Goal: Information Seeking & Learning: Learn about a topic

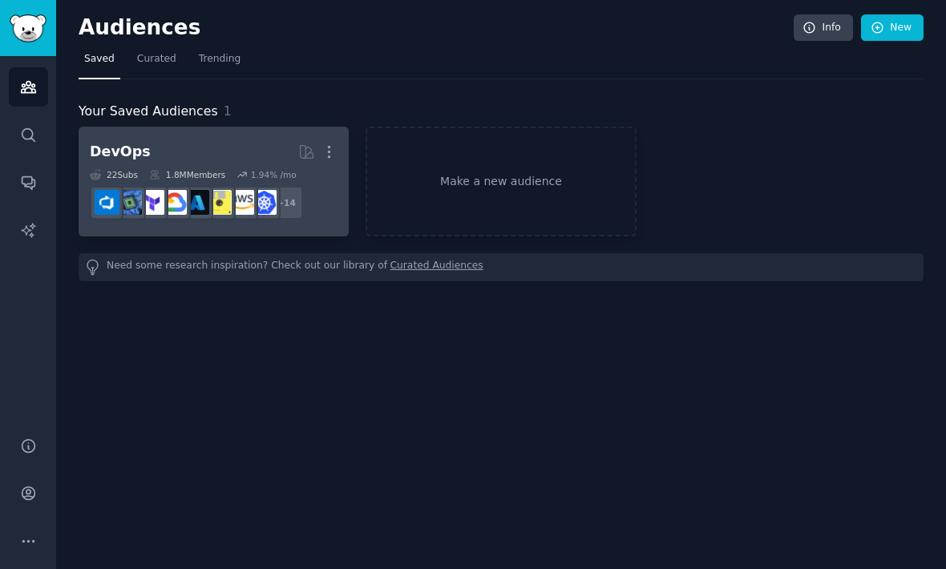
click at [209, 179] on div "1.8M Members" at bounding box center [187, 174] width 76 height 11
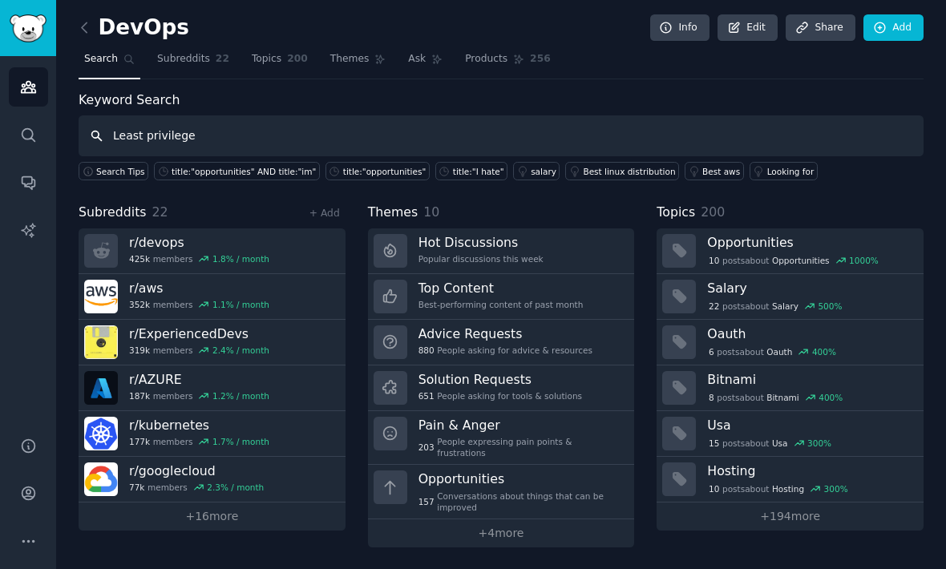
click at [241, 137] on input "Least privilege" at bounding box center [501, 135] width 845 height 41
type input "Least privilege"
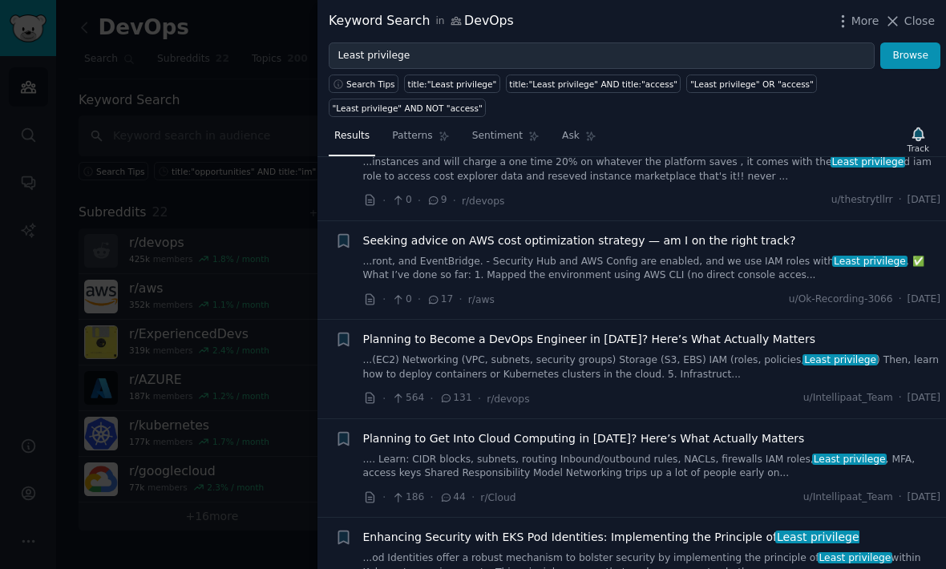
scroll to position [391, 0]
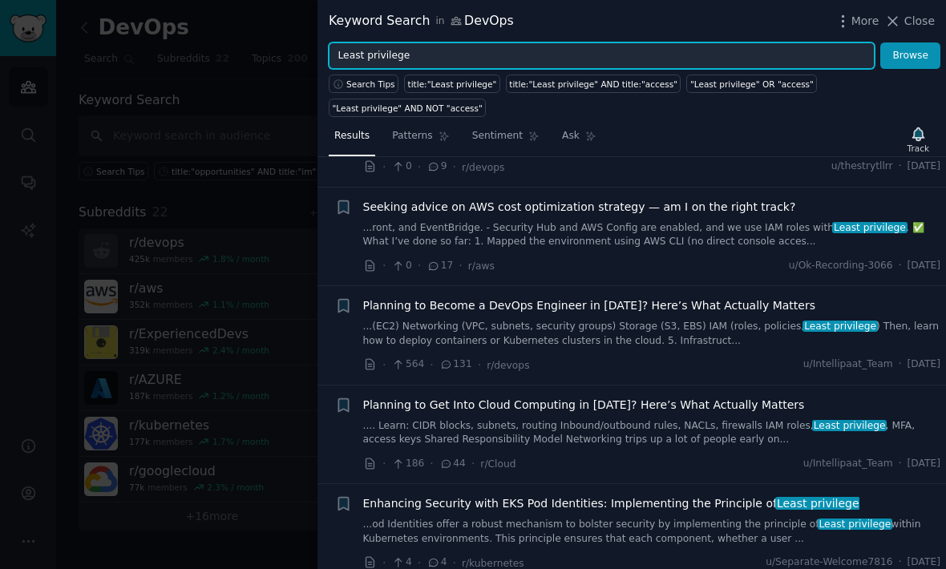
drag, startPoint x: 516, startPoint y: 55, endPoint x: 516, endPoint y: 42, distance: 12.9
click at [516, 55] on input "Least privilege" at bounding box center [602, 55] width 546 height 27
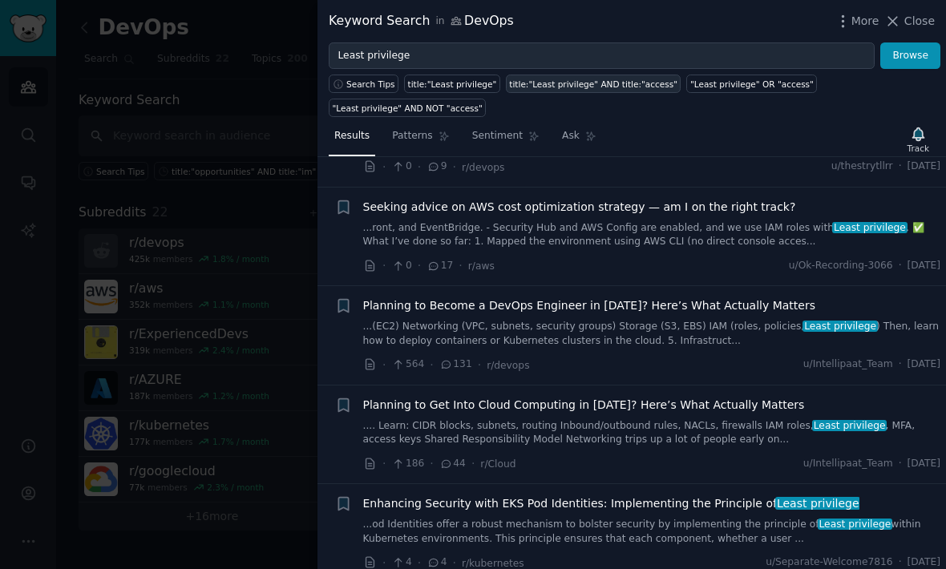
click at [623, 79] on div "title:"Least privilege" AND title:"access"" at bounding box center [593, 84] width 168 height 11
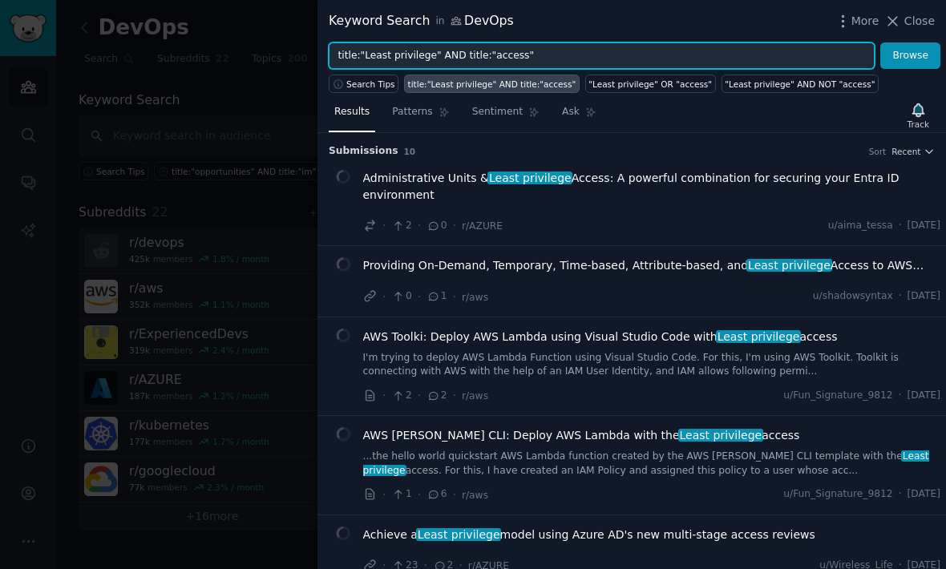
click at [576, 55] on input "title:"Least privilege" AND title:"access"" at bounding box center [602, 55] width 546 height 27
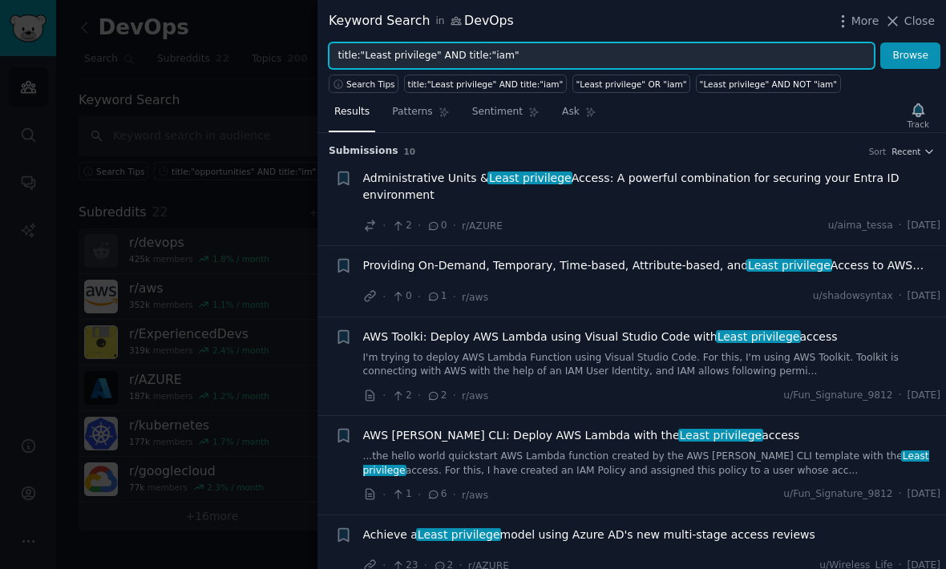
type input "title:"Least privilege" AND title:"iam""
click at [911, 55] on button "Browse" at bounding box center [910, 55] width 60 height 27
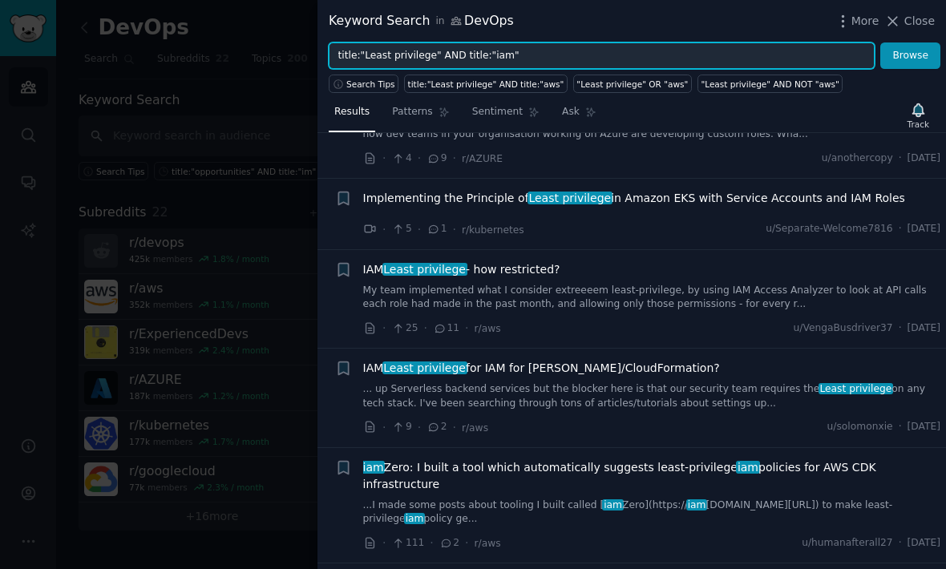
scroll to position [83, 0]
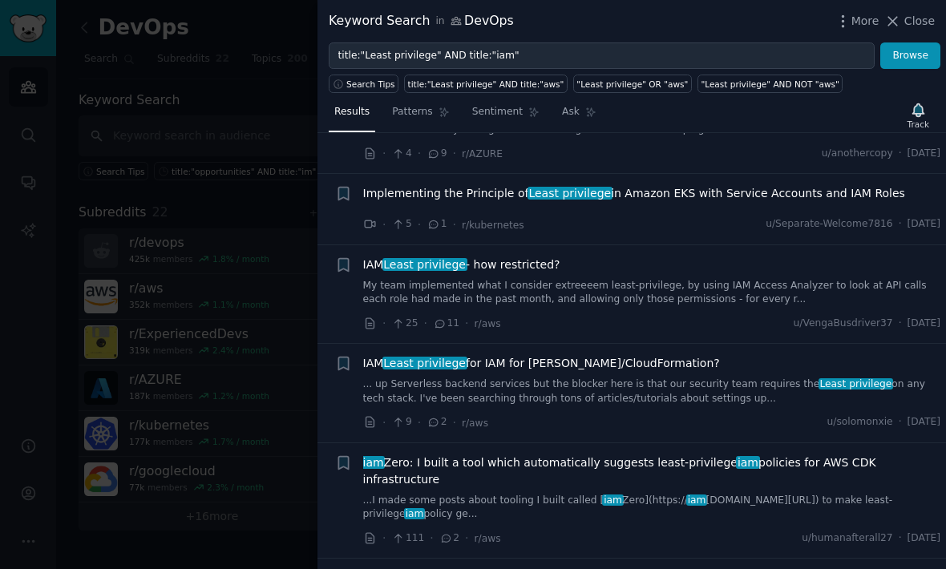
click at [848, 279] on link "My team implemented what I consider extreeeem least-privilege, by using IAM Acc…" at bounding box center [652, 293] width 578 height 28
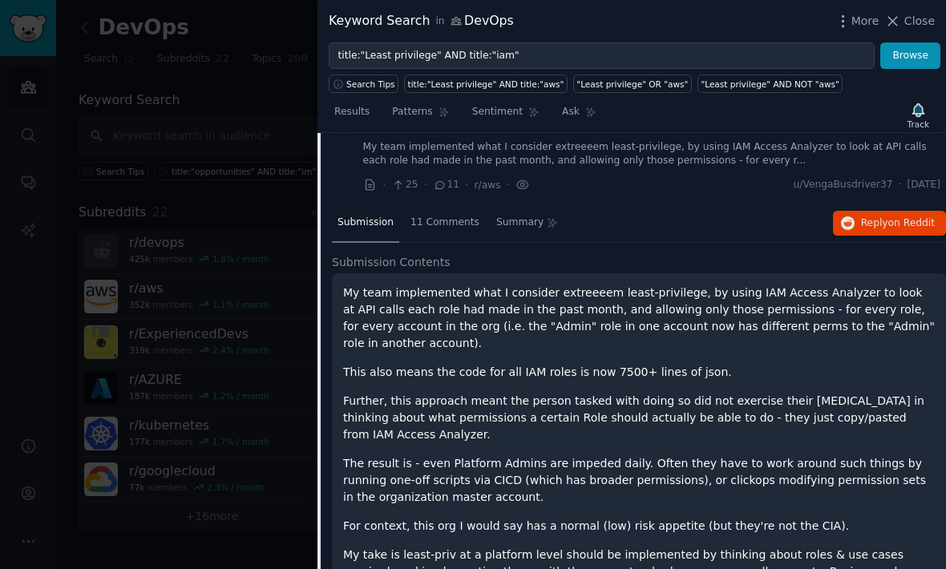
scroll to position [222, 0]
click at [438, 230] on div "11 Comments" at bounding box center [445, 223] width 80 height 38
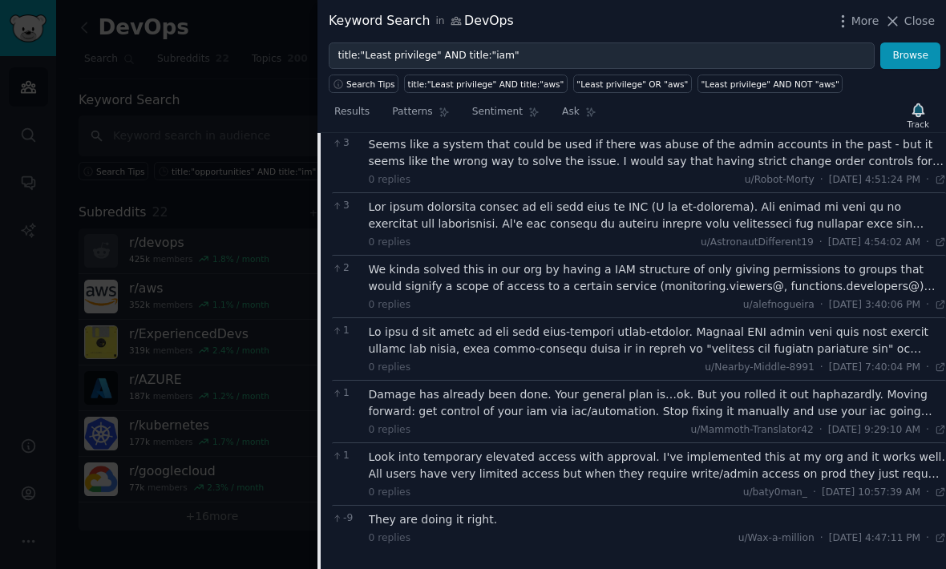
scroll to position [622, 0]
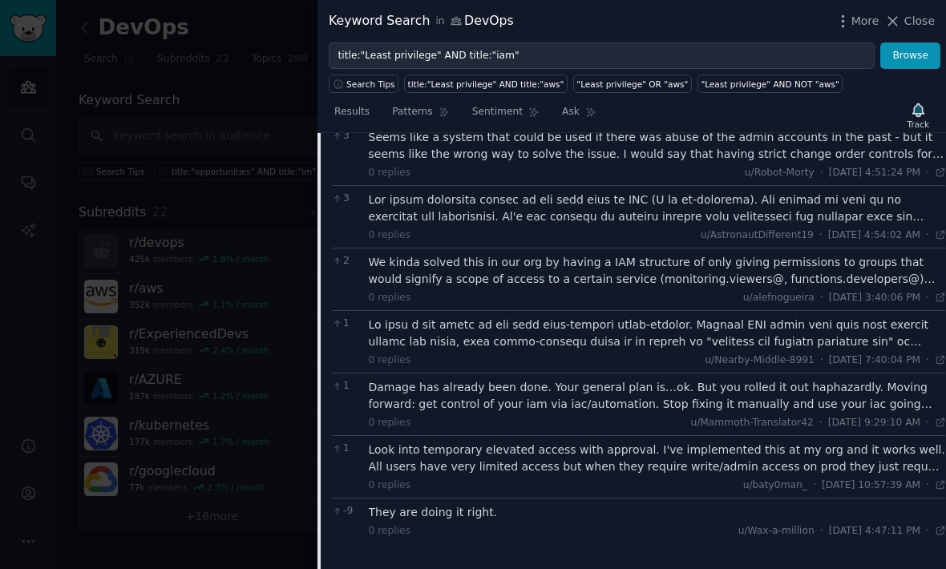
click at [875, 202] on div at bounding box center [658, 209] width 578 height 34
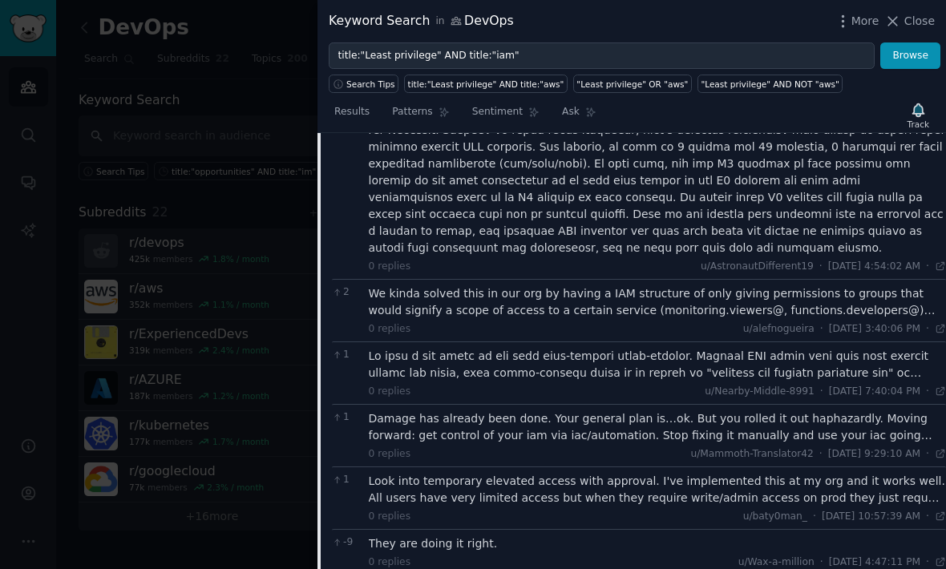
scroll to position [793, 0]
click at [860, 285] on div "We kinda solved this in our org by having a IAM structure of only giving permis…" at bounding box center [658, 302] width 578 height 34
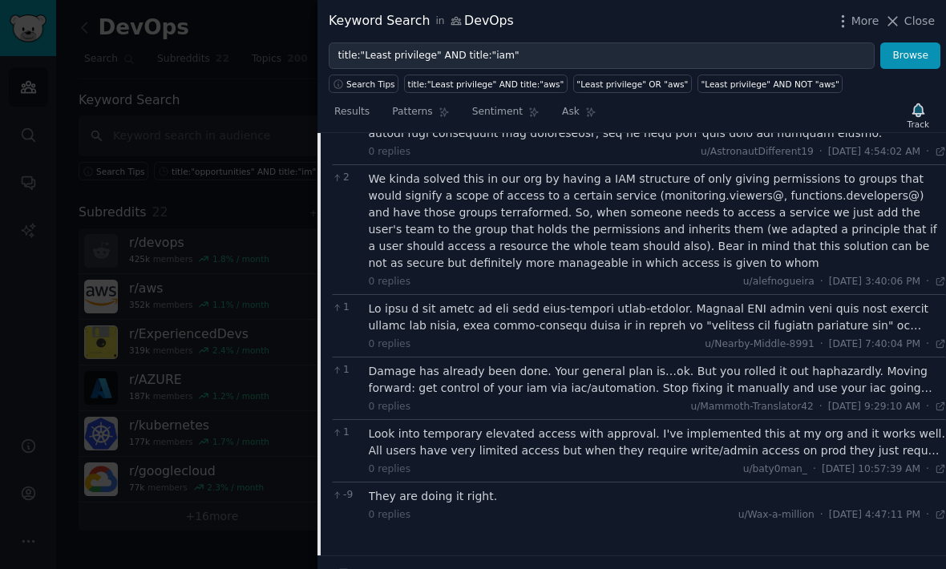
scroll to position [908, 0]
click at [928, 115] on div "Track" at bounding box center [918, 116] width 33 height 34
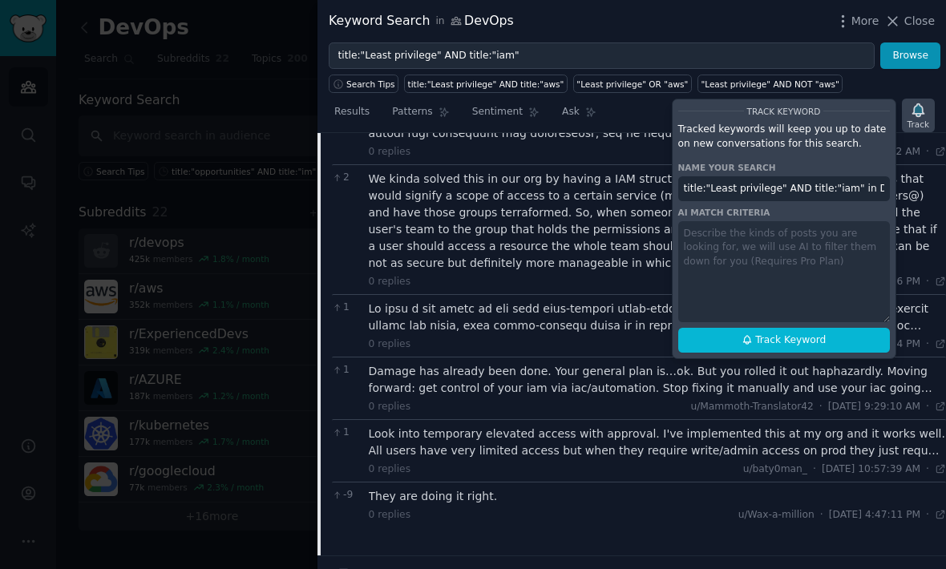
scroll to position [0, 21]
click at [600, 249] on div "We kinda solved this in our org by having a IAM structure of only giving permis…" at bounding box center [658, 221] width 578 height 101
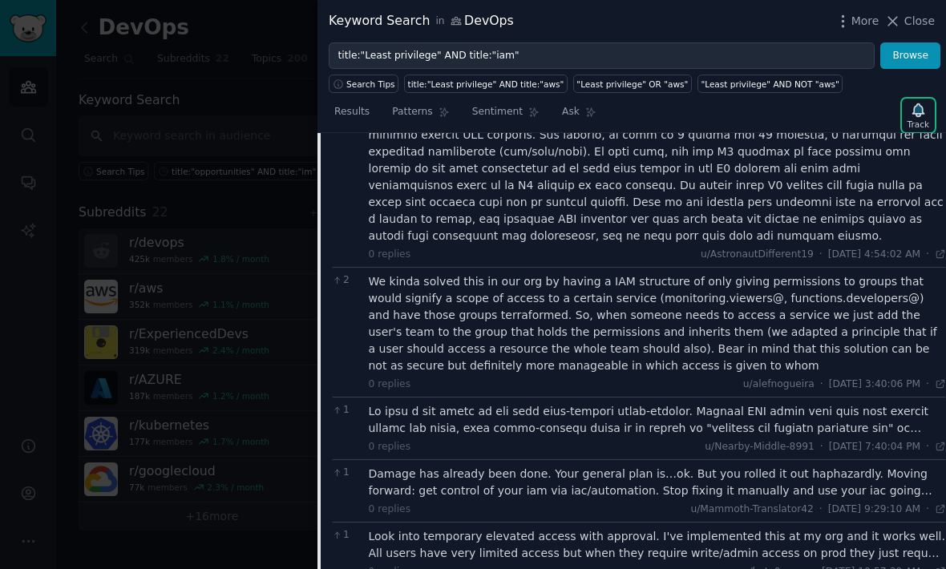
scroll to position [805, 0]
click at [769, 408] on div at bounding box center [658, 420] width 578 height 34
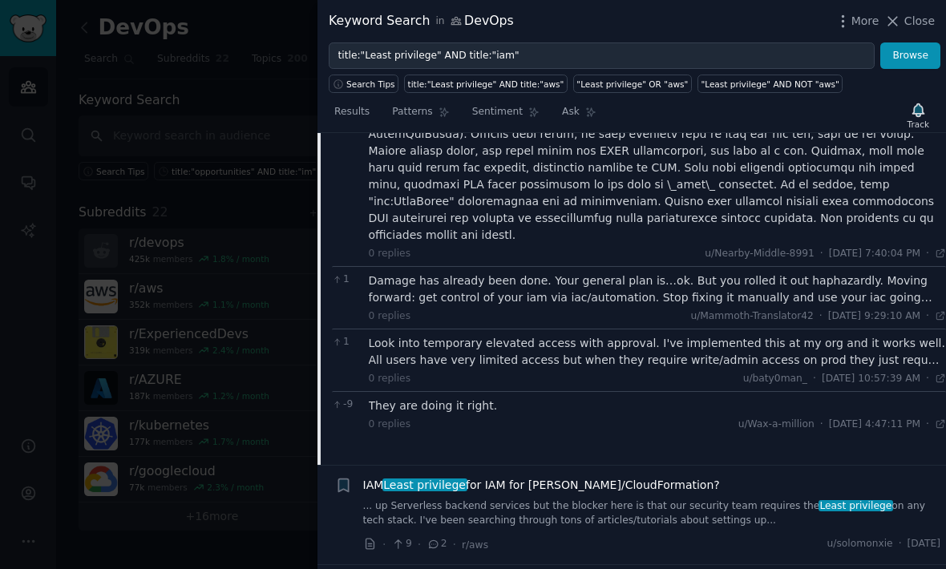
scroll to position [1182, 0]
click at [861, 337] on div "Look into temporary elevated access with approval. I've implemented this at my …" at bounding box center [658, 354] width 578 height 34
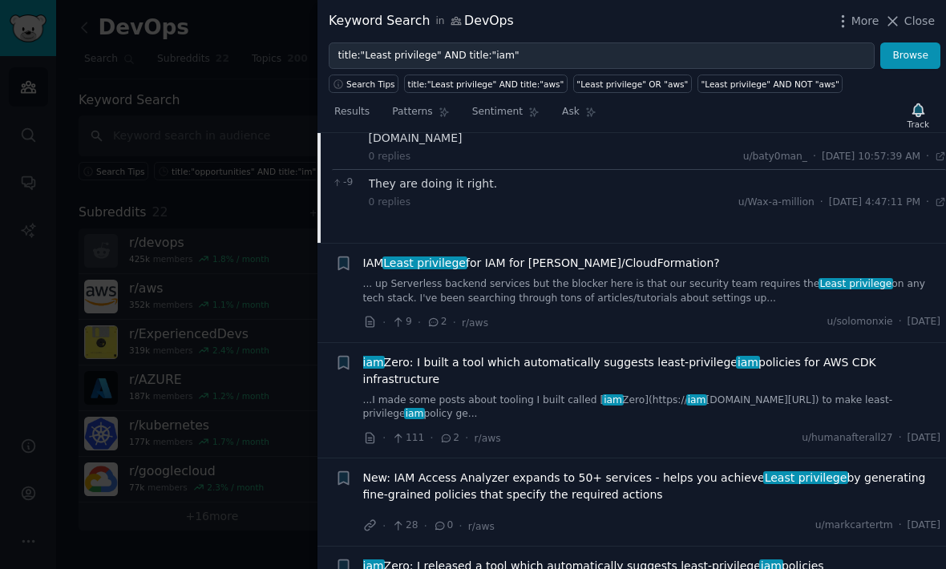
scroll to position [1439, 0]
click at [896, 394] on link "...I made some posts about tooling I built called [ iam Zero](https:// iam [DOM…" at bounding box center [652, 408] width 578 height 28
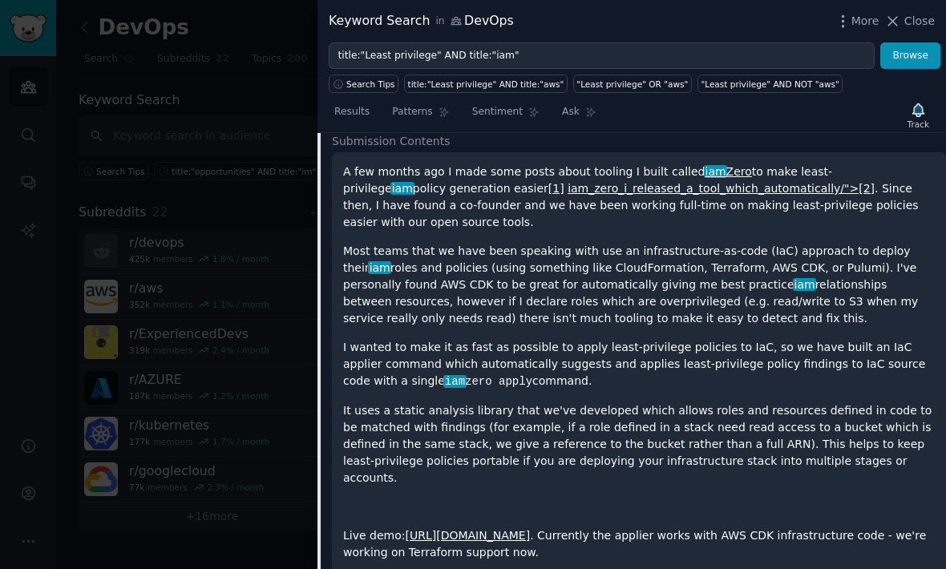
scroll to position [390, 0]
